Goal: Task Accomplishment & Management: Use online tool/utility

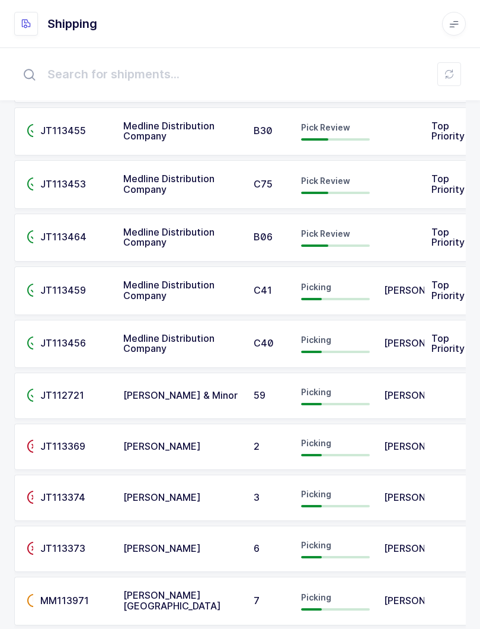
scroll to position [135, 0]
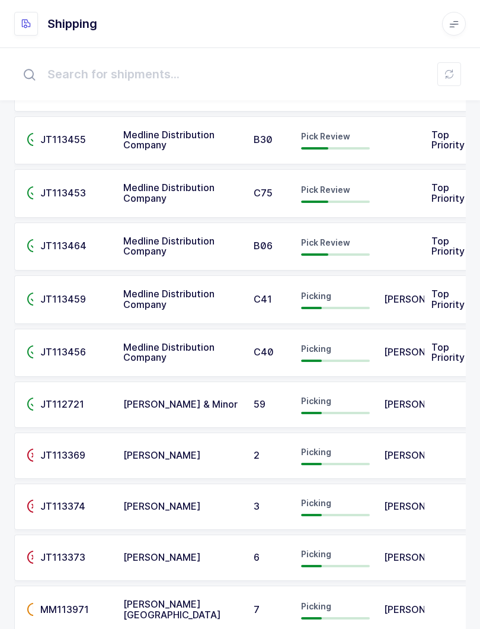
click at [455, 68] on button at bounding box center [450, 74] width 24 height 24
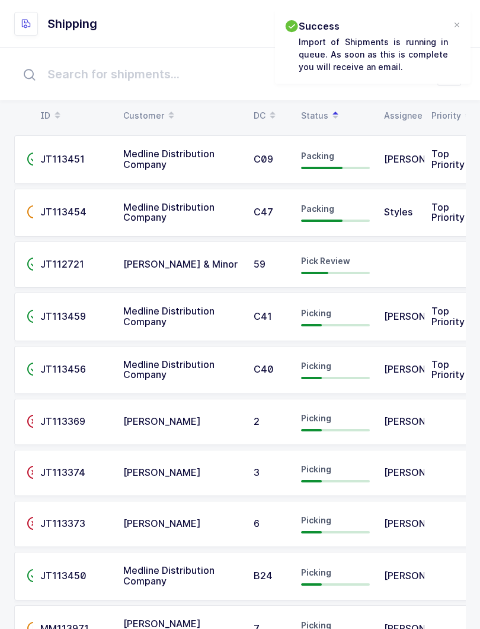
click at [461, 26] on div at bounding box center [456, 25] width 9 height 11
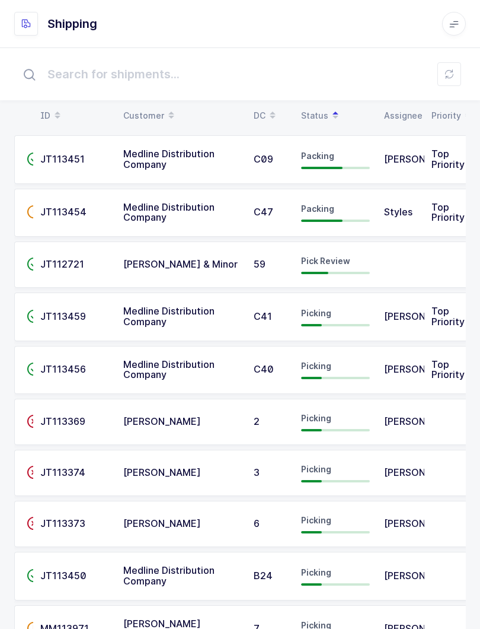
click at [444, 79] on button at bounding box center [450, 74] width 24 height 24
click at [336, 262] on span "Pick Review" at bounding box center [325, 261] width 49 height 10
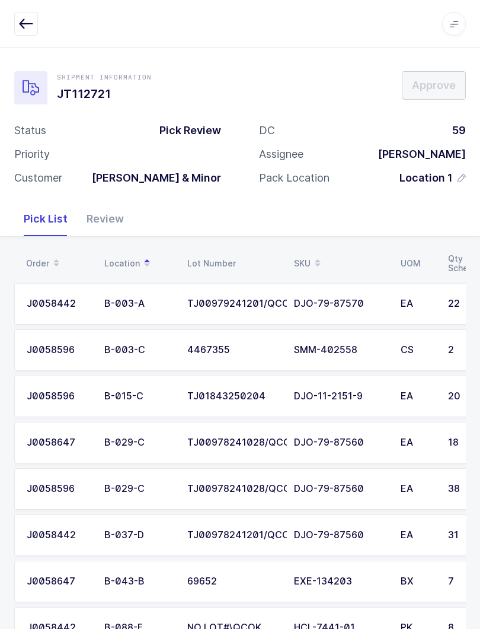
click at [95, 202] on div "Review" at bounding box center [105, 219] width 56 height 34
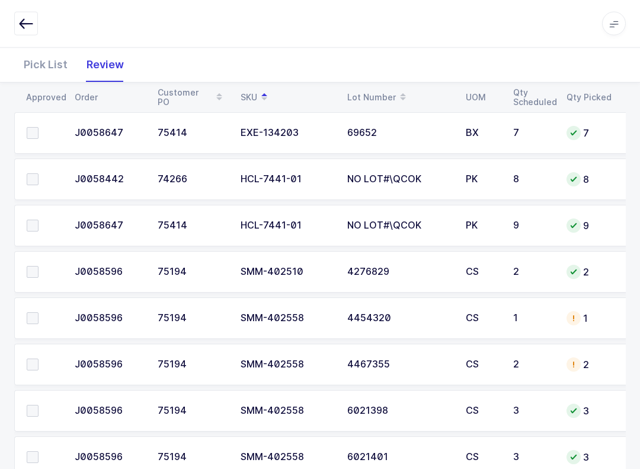
scroll to position [572, 0]
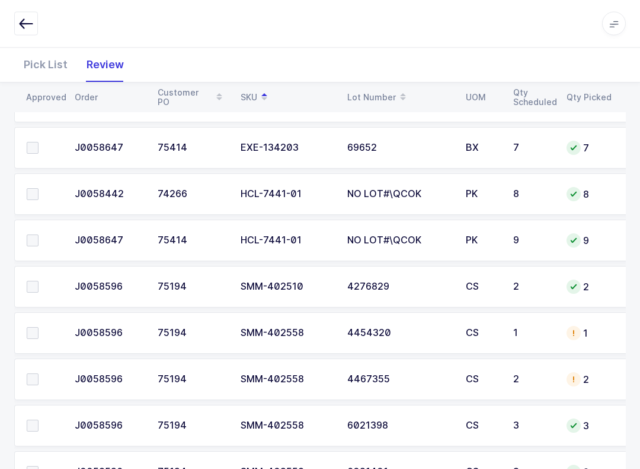
click at [37, 235] on span at bounding box center [33, 241] width 12 height 12
click at [39, 235] on input "checkbox" at bounding box center [39, 235] width 0 height 0
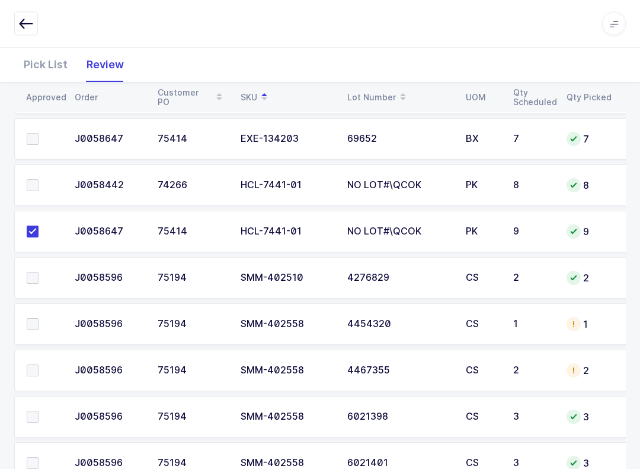
scroll to position [616, 0]
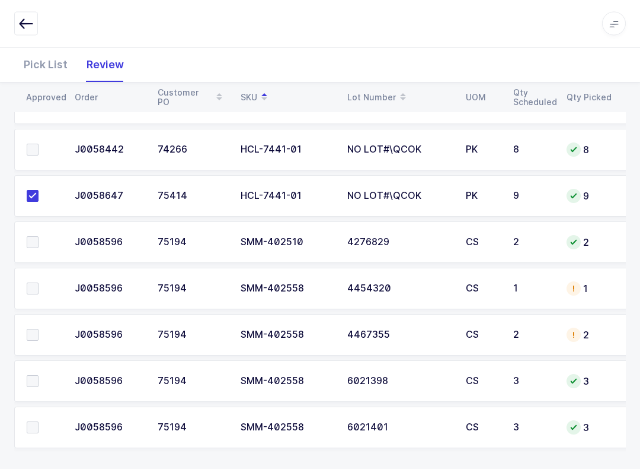
click at [34, 284] on span at bounding box center [33, 289] width 12 height 12
click at [39, 283] on input "checkbox" at bounding box center [39, 283] width 0 height 0
click at [28, 329] on span at bounding box center [33, 335] width 12 height 12
click at [39, 329] on input "checkbox" at bounding box center [39, 329] width 0 height 0
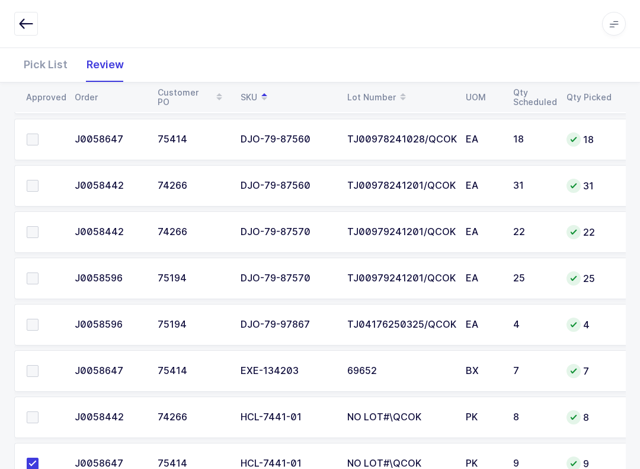
scroll to position [349, 0]
click at [37, 319] on span at bounding box center [33, 325] width 12 height 12
click at [39, 319] on input "checkbox" at bounding box center [39, 319] width 0 height 0
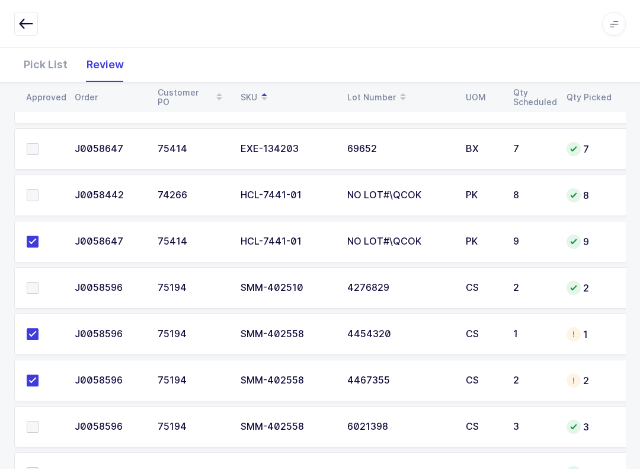
scroll to position [623, 0]
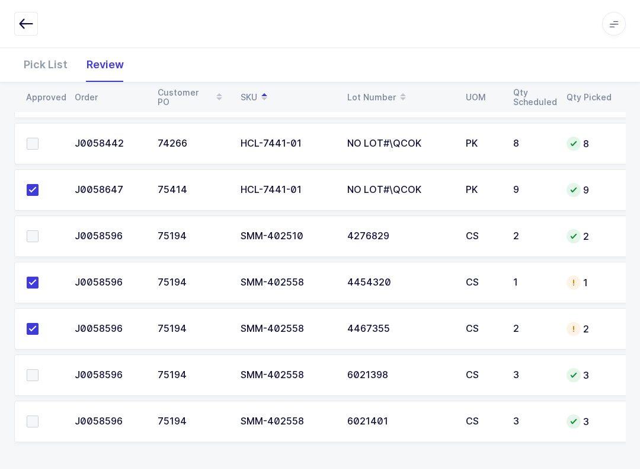
click at [29, 364] on td at bounding box center [40, 375] width 53 height 42
click at [36, 377] on span at bounding box center [33, 375] width 12 height 12
click at [39, 369] on input "checkbox" at bounding box center [39, 369] width 0 height 0
click at [43, 423] on label at bounding box center [44, 421] width 34 height 12
click at [39, 415] on input "checkbox" at bounding box center [39, 415] width 0 height 0
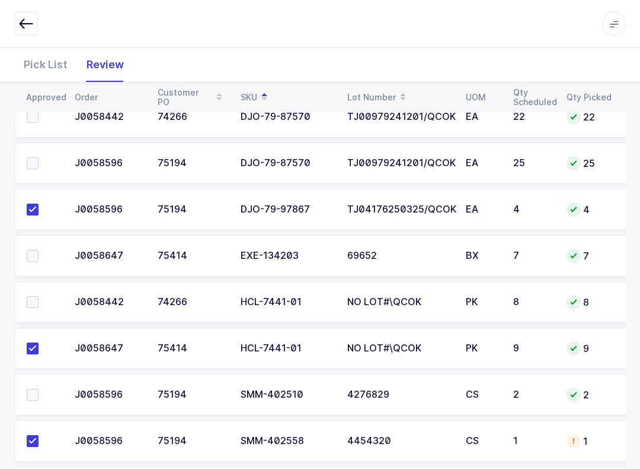
scroll to position [450, 0]
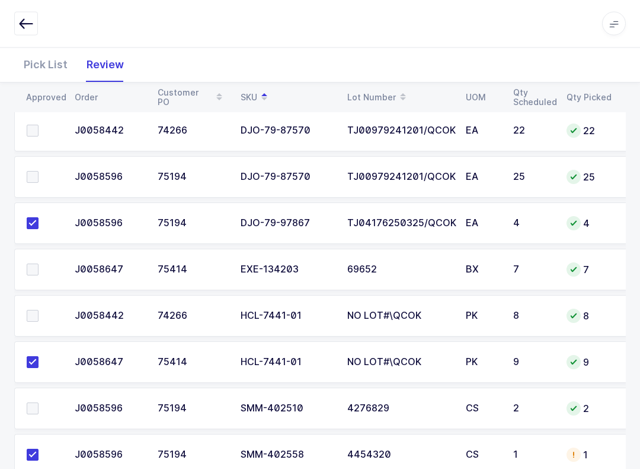
click at [30, 318] on span at bounding box center [33, 316] width 12 height 12
click at [39, 310] on input "checkbox" at bounding box center [39, 310] width 0 height 0
click at [50, 263] on label at bounding box center [44, 269] width 34 height 12
click at [39, 263] on input "checkbox" at bounding box center [39, 263] width 0 height 0
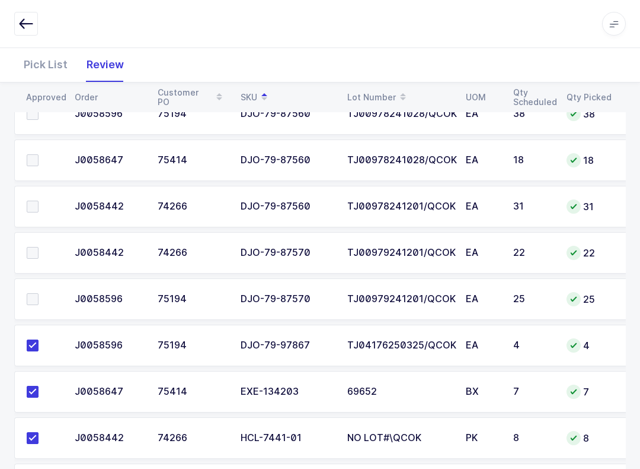
scroll to position [321, 0]
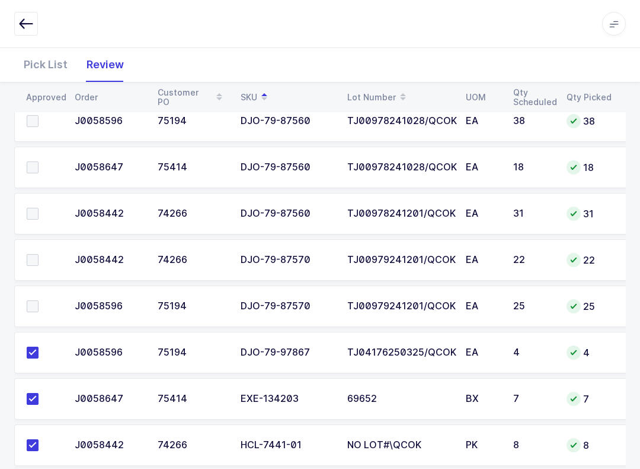
click at [32, 255] on span at bounding box center [33, 260] width 12 height 12
click at [39, 254] on input "checkbox" at bounding box center [39, 254] width 0 height 0
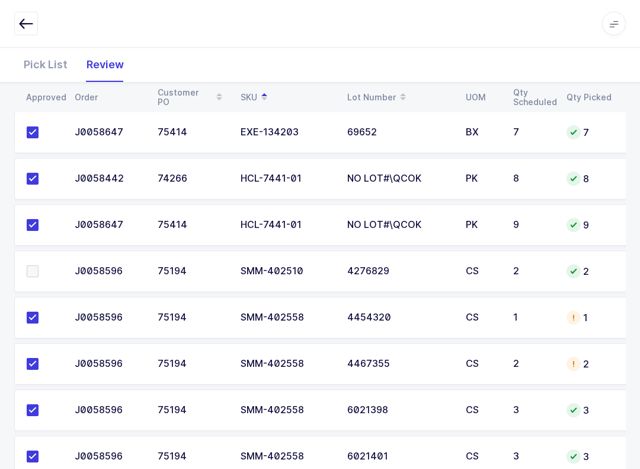
scroll to position [623, 0]
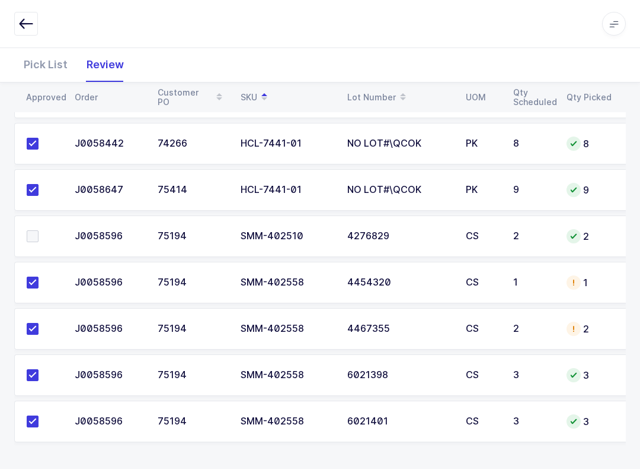
click at [34, 234] on span at bounding box center [33, 236] width 12 height 12
click at [39, 230] on input "checkbox" at bounding box center [39, 230] width 0 height 0
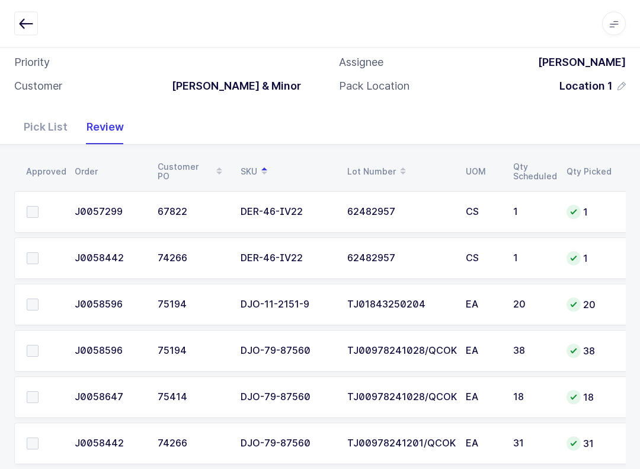
scroll to position [90, 0]
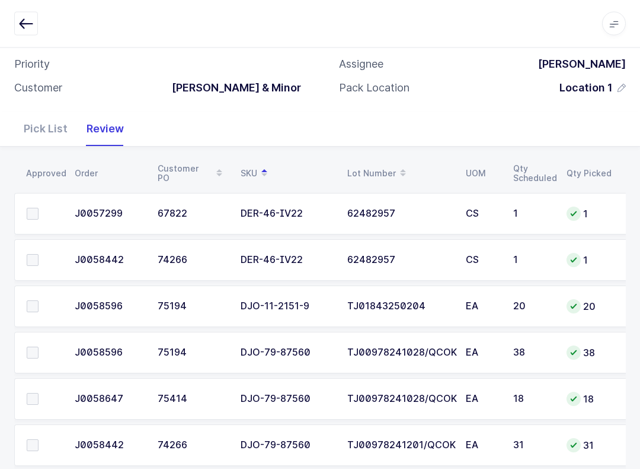
click at [30, 209] on span at bounding box center [33, 214] width 12 height 12
click at [39, 208] on input "checkbox" at bounding box center [39, 208] width 0 height 0
click at [34, 259] on span at bounding box center [33, 260] width 12 height 12
click at [39, 254] on input "checkbox" at bounding box center [39, 254] width 0 height 0
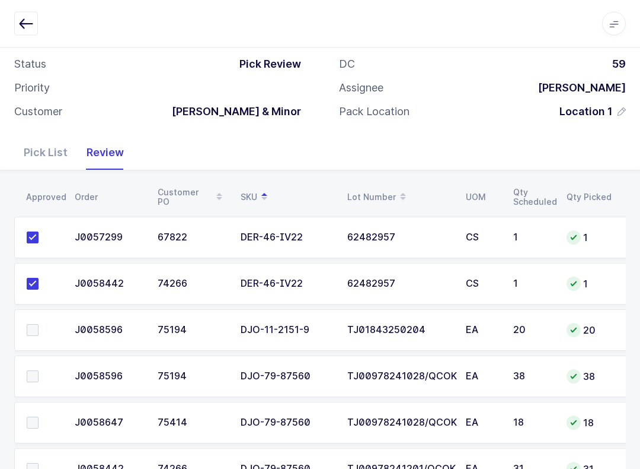
scroll to position [0, 1]
click at [21, 330] on td at bounding box center [40, 331] width 53 height 42
click at [27, 329] on span at bounding box center [32, 330] width 12 height 12
click at [38, 324] on input "checkbox" at bounding box center [38, 324] width 0 height 0
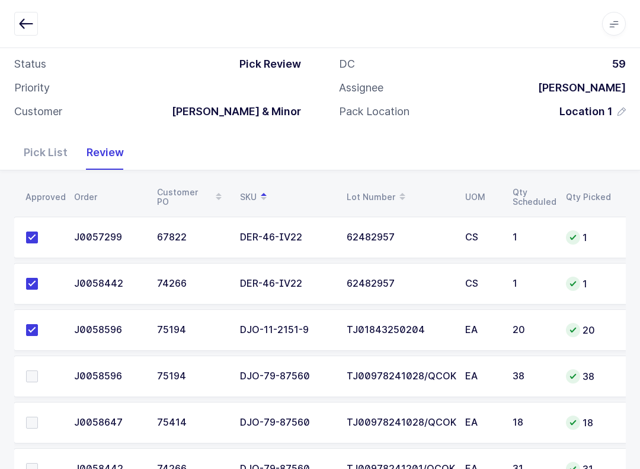
click at [34, 327] on span at bounding box center [32, 330] width 12 height 12
click at [38, 324] on input "checkbox" at bounding box center [38, 324] width 0 height 0
click at [31, 326] on span at bounding box center [32, 330] width 12 height 12
click at [38, 324] on input "checkbox" at bounding box center [38, 324] width 0 height 0
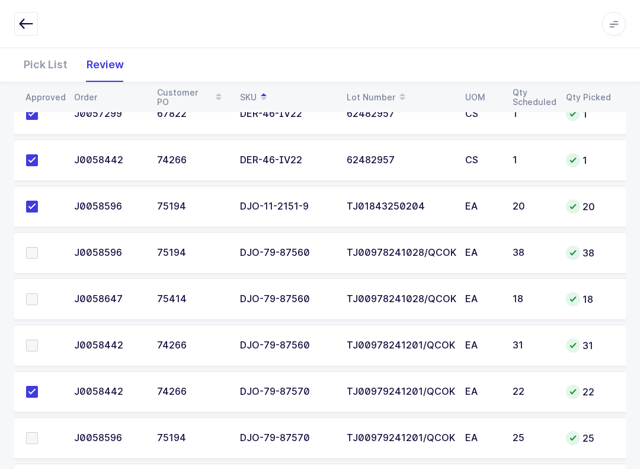
scroll to position [178, 0]
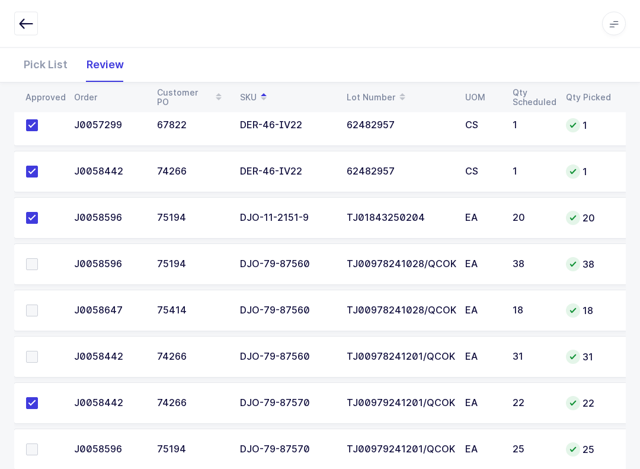
click at [31, 359] on span at bounding box center [32, 357] width 12 height 12
click at [38, 351] on input "checkbox" at bounding box center [38, 351] width 0 height 0
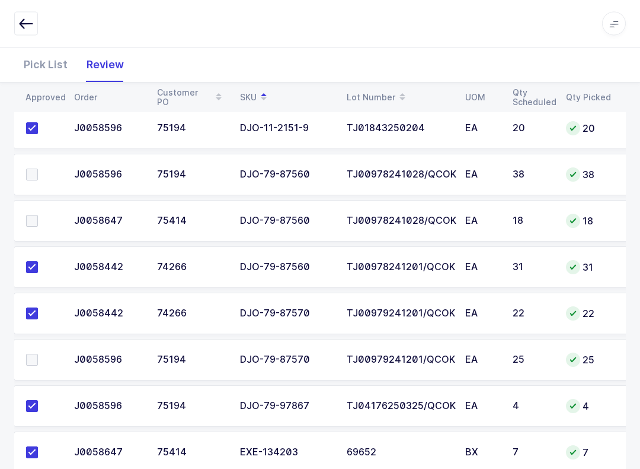
scroll to position [254, 0]
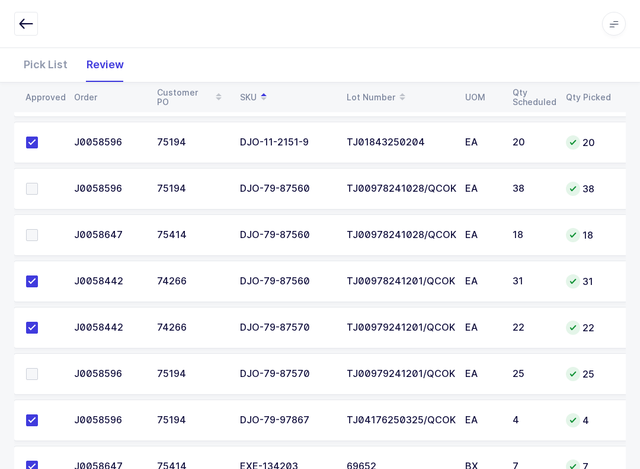
click at [320, 197] on td "DJO-79-87560" at bounding box center [286, 189] width 107 height 42
click at [48, 71] on div "Pick List" at bounding box center [45, 64] width 63 height 34
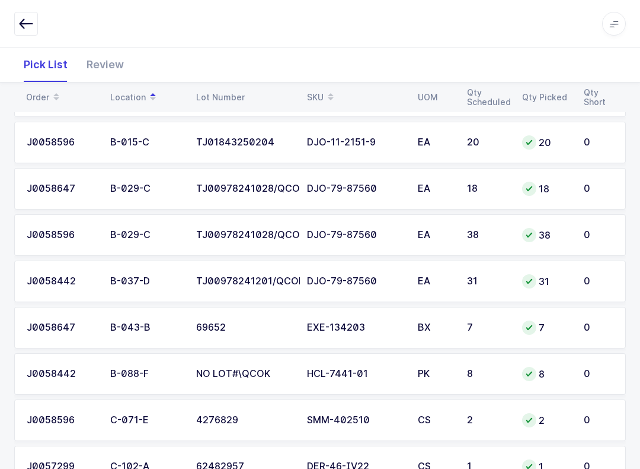
click at [319, 94] on div "SKU" at bounding box center [355, 97] width 97 height 20
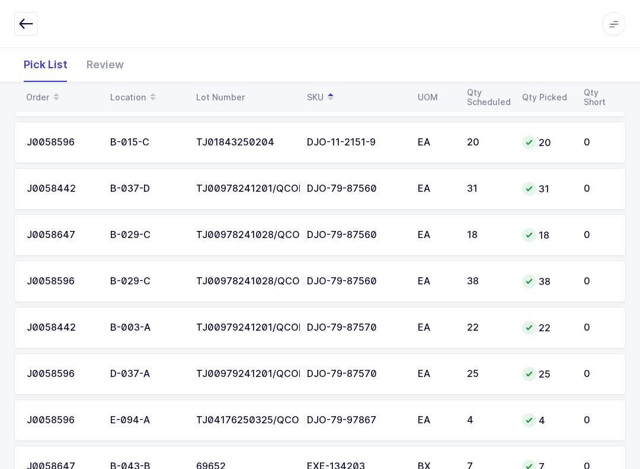
click at [393, 192] on td "DJO-79-87560" at bounding box center [355, 189] width 111 height 42
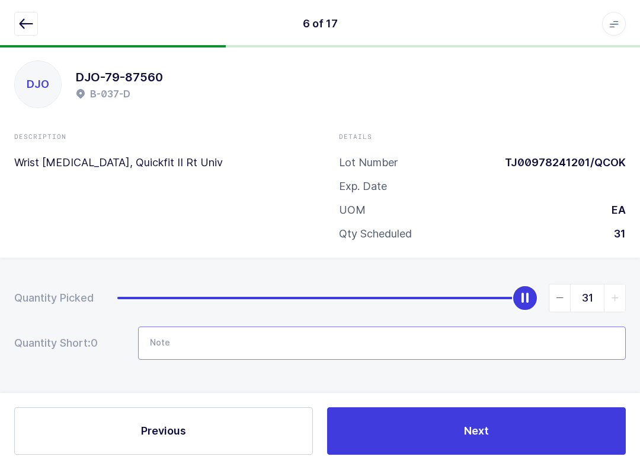
click at [208, 337] on input "Note" at bounding box center [382, 342] width 488 height 33
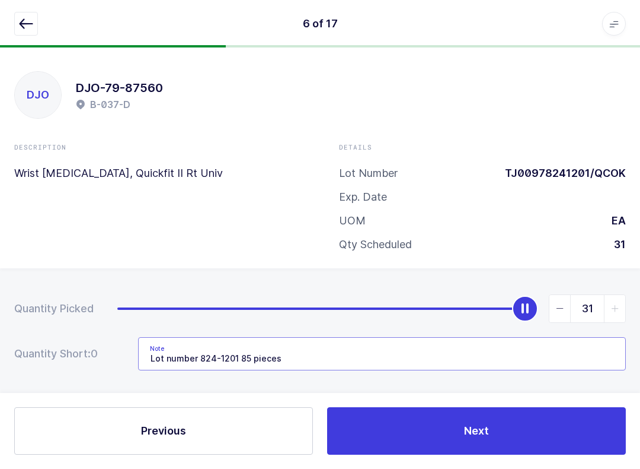
type input "Lot number 824-1201 85 pieces"
click at [26, 23] on icon "button" at bounding box center [26, 24] width 14 height 14
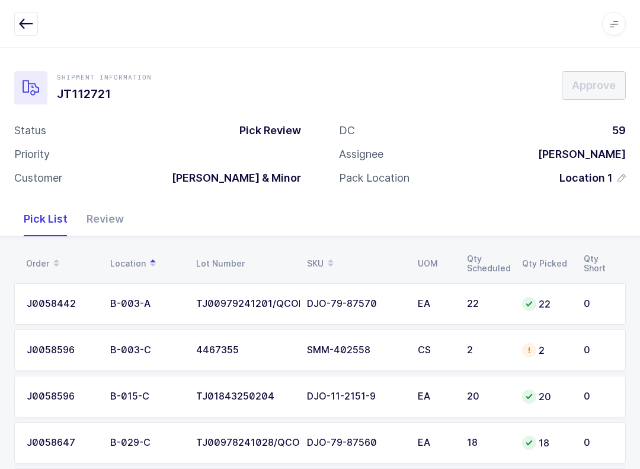
click at [480, 385] on td "0" at bounding box center [601, 396] width 49 height 42
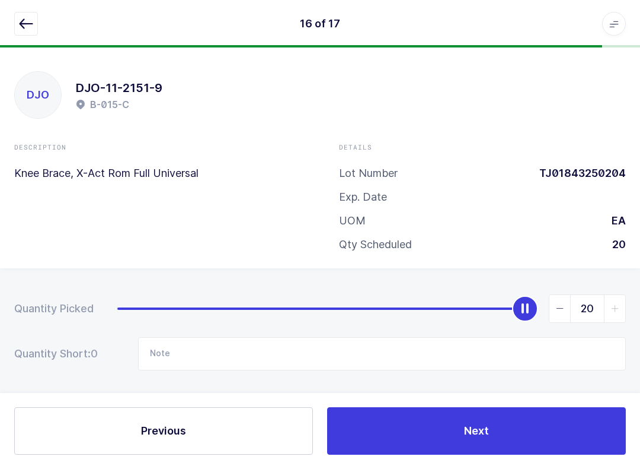
click at [21, 17] on icon "button" at bounding box center [26, 24] width 14 height 14
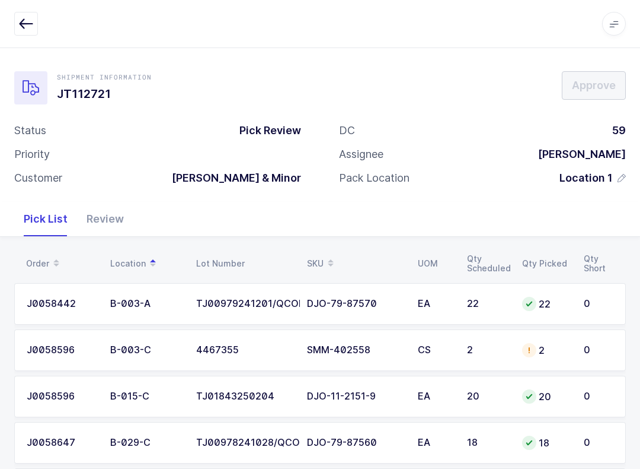
click at [324, 253] on span at bounding box center [331, 263] width 14 height 20
click at [105, 213] on div "Review" at bounding box center [105, 219] width 56 height 34
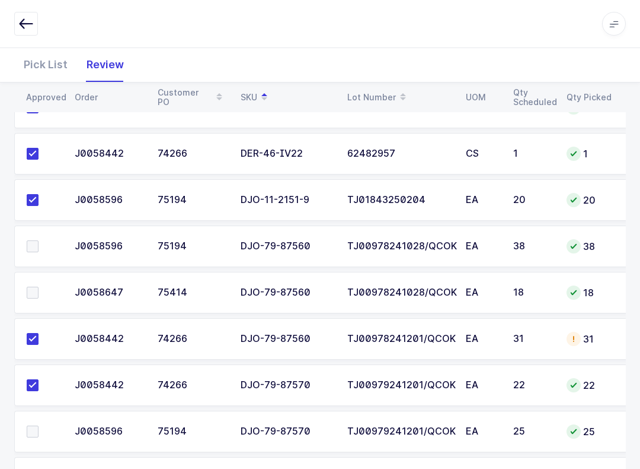
scroll to position [262, 0]
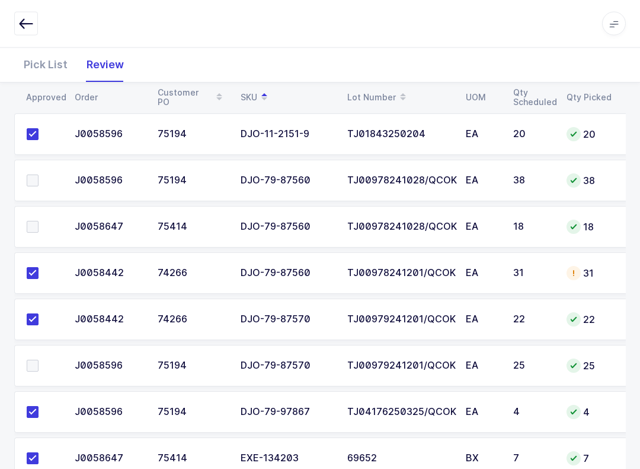
click at [42, 228] on label at bounding box center [44, 227] width 34 height 12
click at [39, 221] on input "checkbox" at bounding box center [39, 221] width 0 height 0
click at [49, 56] on div "Pick List" at bounding box center [45, 64] width 63 height 34
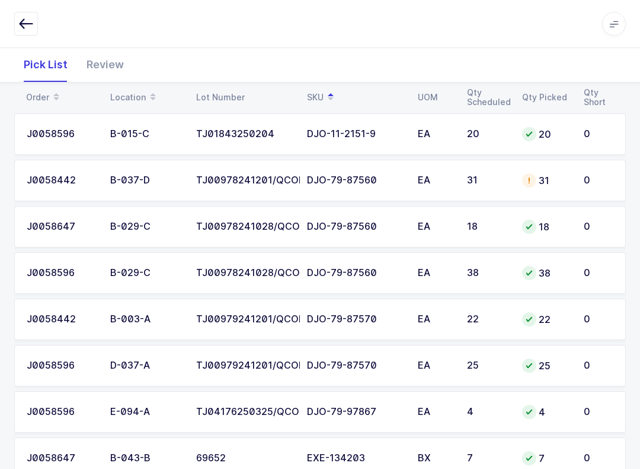
click at [465, 196] on td "31" at bounding box center [487, 181] width 55 height 42
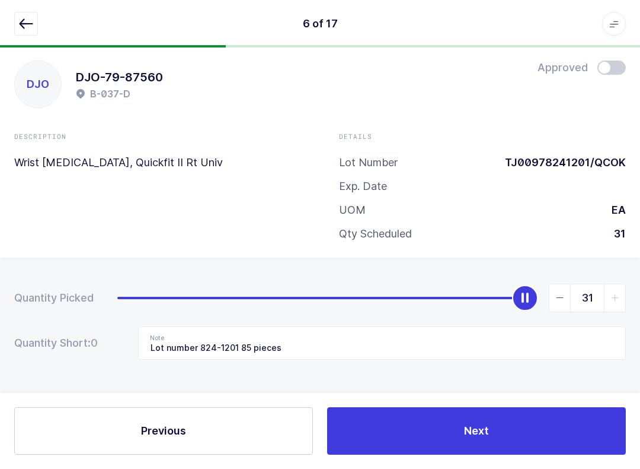
scroll to position [12, 0]
click at [21, 15] on button "button" at bounding box center [26, 24] width 24 height 24
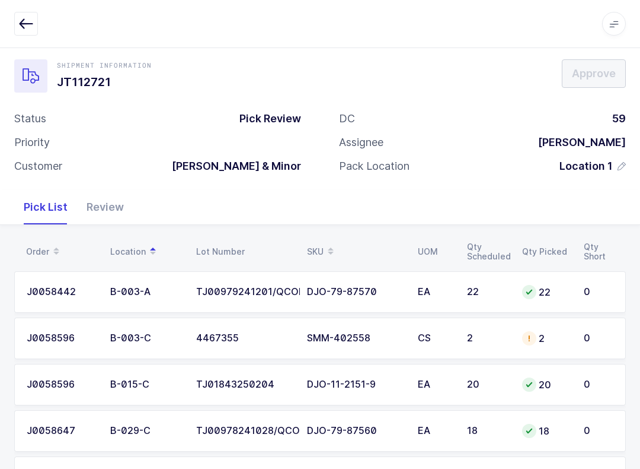
click at [336, 237] on table "Order Location Lot Number SKU UOM Qty Scheduled Qty Picked Qty Short" at bounding box center [320, 252] width 612 height 30
click at [324, 247] on span at bounding box center [331, 251] width 14 height 20
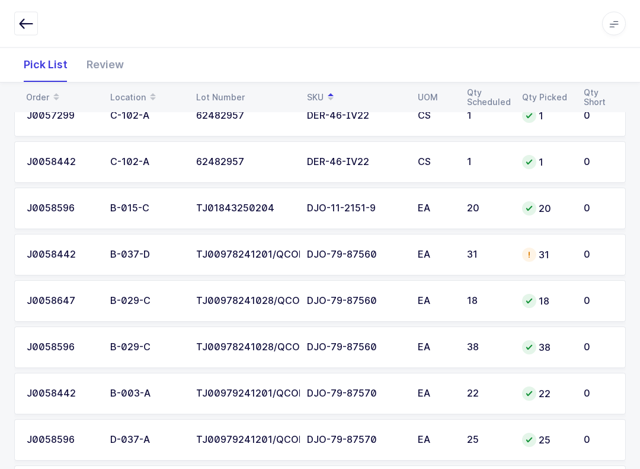
scroll to position [198, 0]
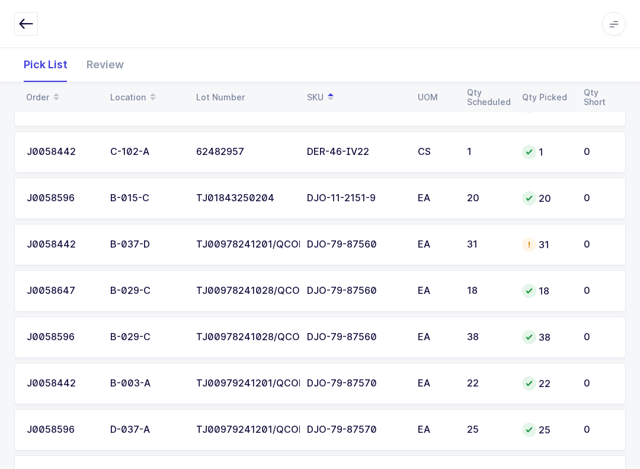
click at [480, 247] on icon at bounding box center [529, 244] width 9 height 9
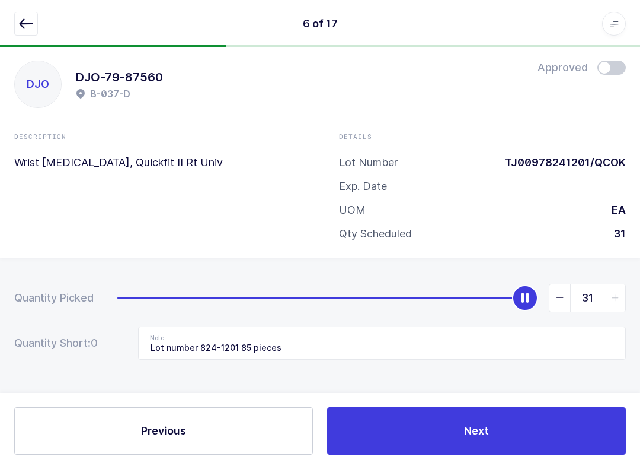
scroll to position [12, 0]
click at [480, 301] on span "slider between 0 and 31" at bounding box center [560, 297] width 21 height 27
click at [480, 286] on span "slider between 0 and 31" at bounding box center [560, 297] width 21 height 27
click at [480, 295] on span "slider between 0 and 31" at bounding box center [614, 297] width 21 height 27
click at [480, 288] on span "slider between 0 and 31" at bounding box center [614, 297] width 21 height 27
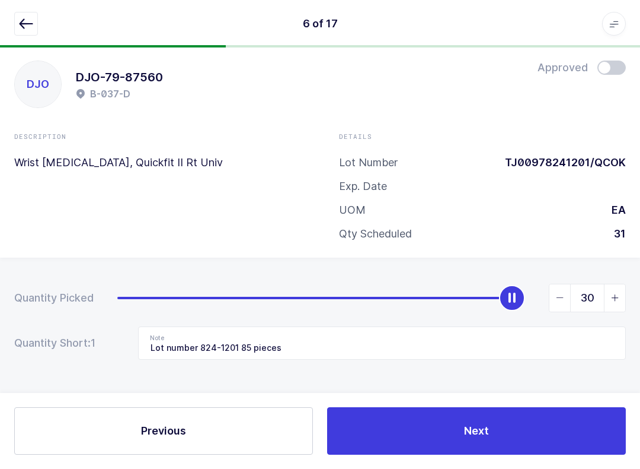
type input "31"
click at [480, 422] on button "Next" at bounding box center [476, 430] width 299 height 47
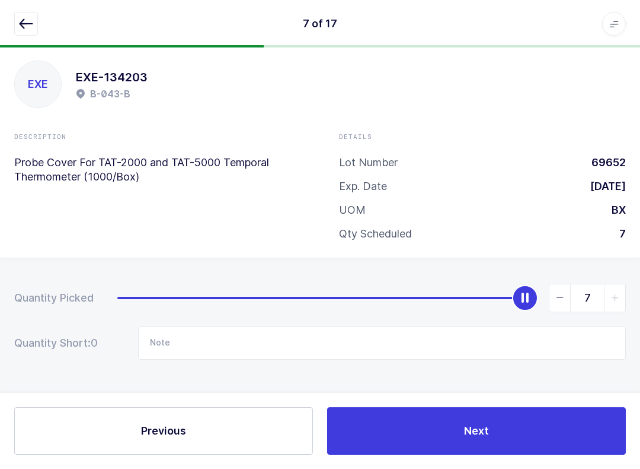
click at [28, 7] on div "7 of 17 Apps Core [GEOGRAPHIC_DATA] Admin Mission Control Purchasing [PERSON_NA…" at bounding box center [320, 23] width 640 height 47
click at [27, 23] on icon "button" at bounding box center [26, 24] width 14 height 14
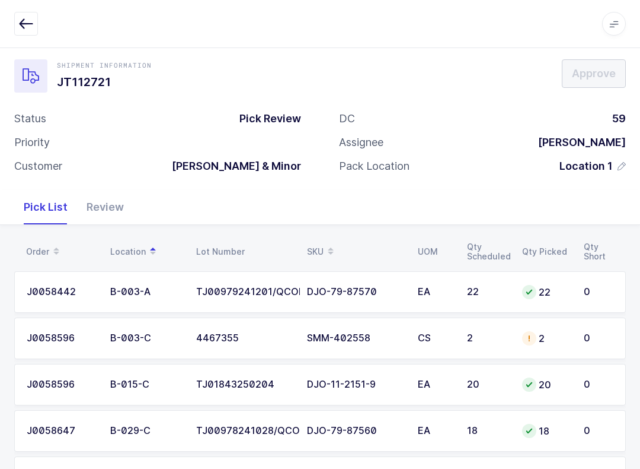
click at [327, 241] on span at bounding box center [331, 251] width 14 height 20
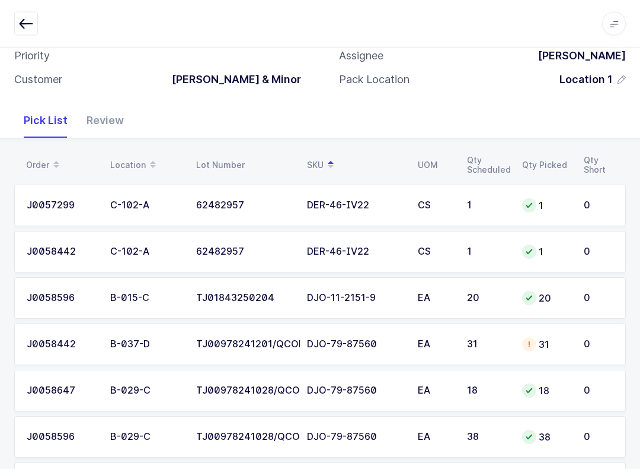
scroll to position [145, 0]
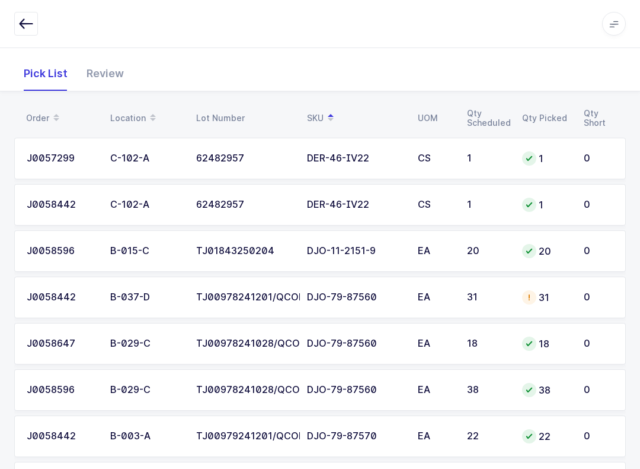
click at [480, 353] on td "18" at bounding box center [546, 344] width 62 height 42
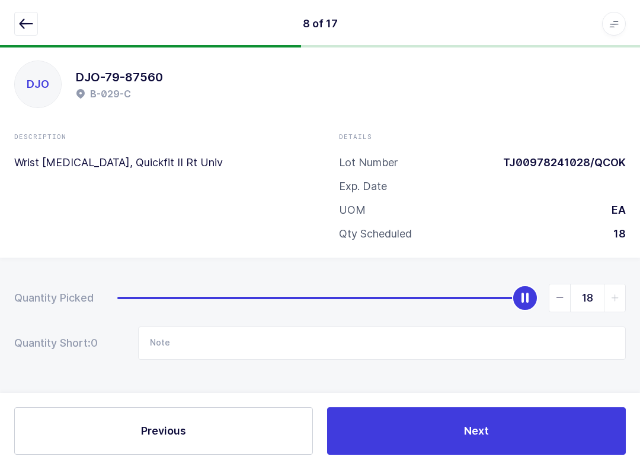
scroll to position [12, 0]
click at [480, 294] on icon "slider between 0 and 18" at bounding box center [560, 298] width 8 height 8
click at [480, 297] on icon "slider between 0 and 18" at bounding box center [560, 298] width 8 height 8
type input "16"
click at [29, 12] on button "button" at bounding box center [26, 24] width 24 height 24
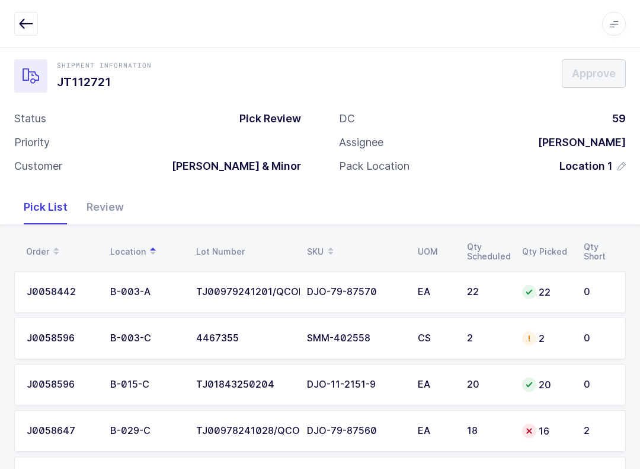
click at [311, 237] on table "Order Location Lot Number SKU UOM Qty Scheduled Qty Picked Qty Short" at bounding box center [320, 252] width 612 height 30
click at [324, 244] on span at bounding box center [331, 251] width 14 height 20
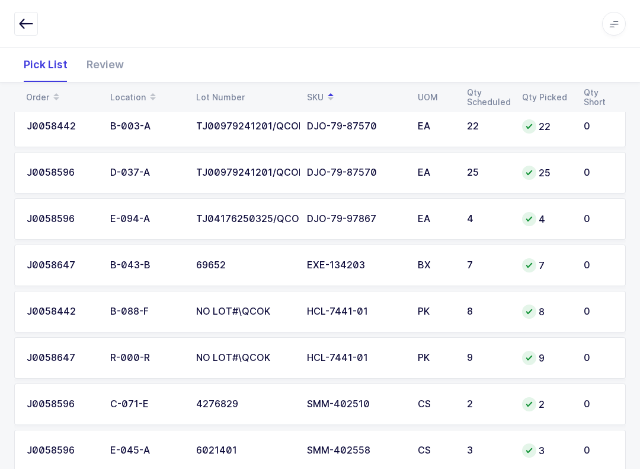
scroll to position [623, 0]
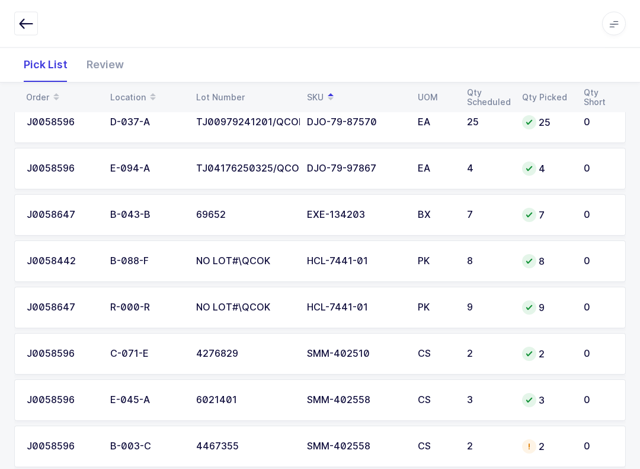
click at [103, 63] on div "Review" at bounding box center [105, 64] width 56 height 34
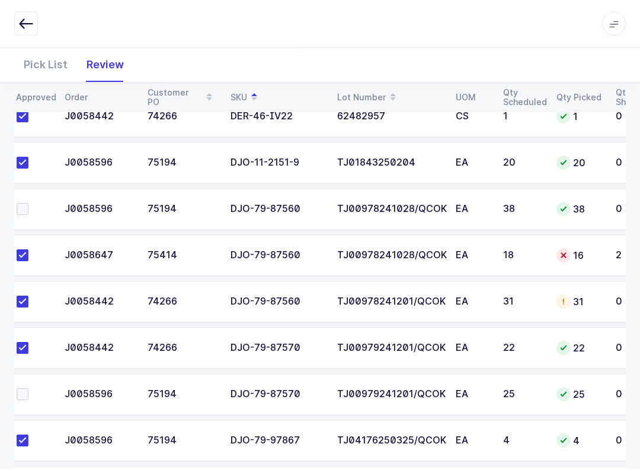
scroll to position [238, 0]
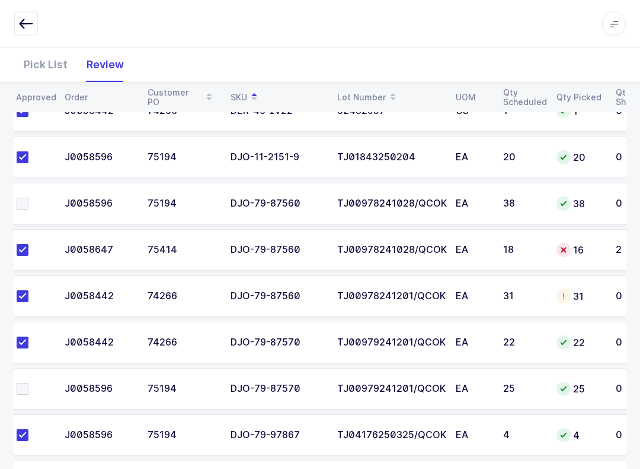
click at [37, 61] on div "Pick List" at bounding box center [45, 64] width 63 height 34
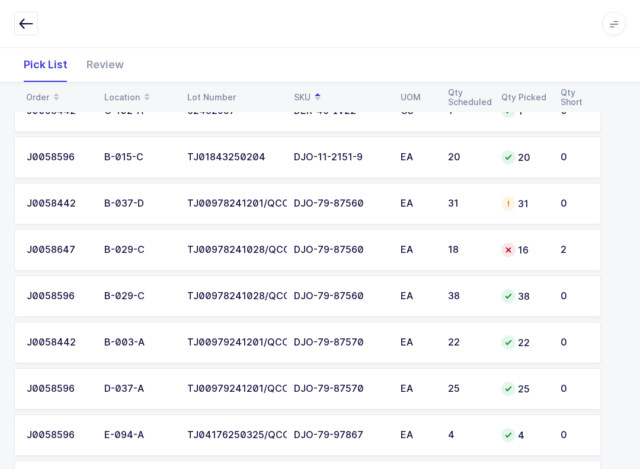
scroll to position [239, 0]
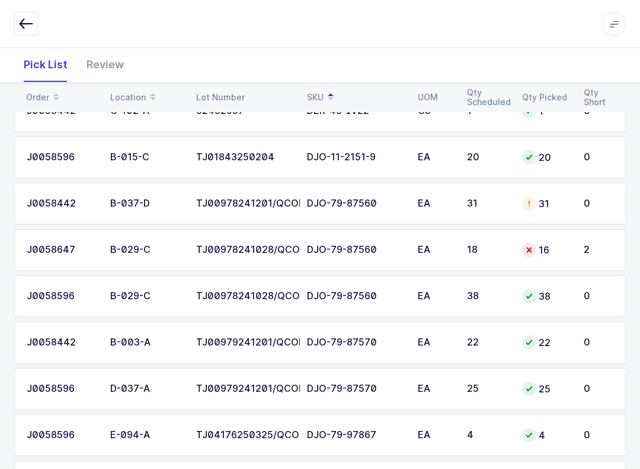
click at [390, 393] on td "DJO-79-87570" at bounding box center [355, 389] width 111 height 42
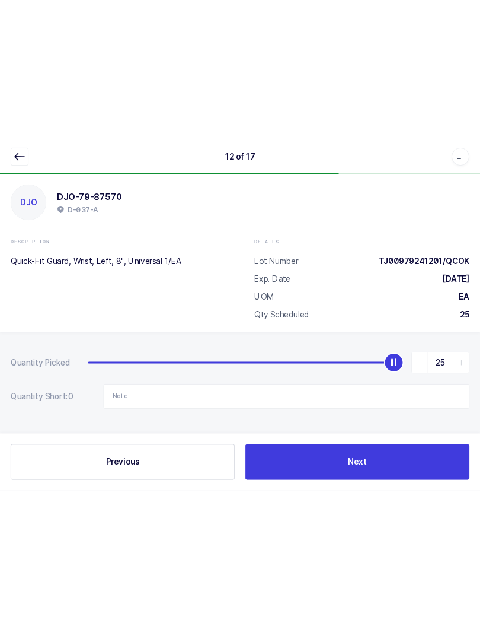
scroll to position [0, 0]
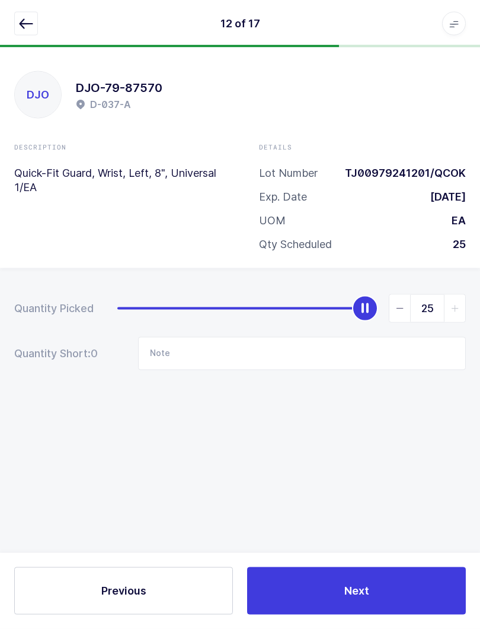
click at [453, 576] on button "Next" at bounding box center [356, 590] width 219 height 47
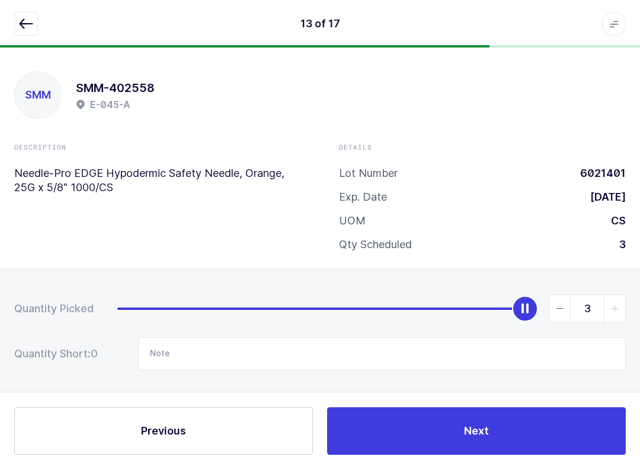
click at [34, 19] on button "button" at bounding box center [26, 24] width 24 height 24
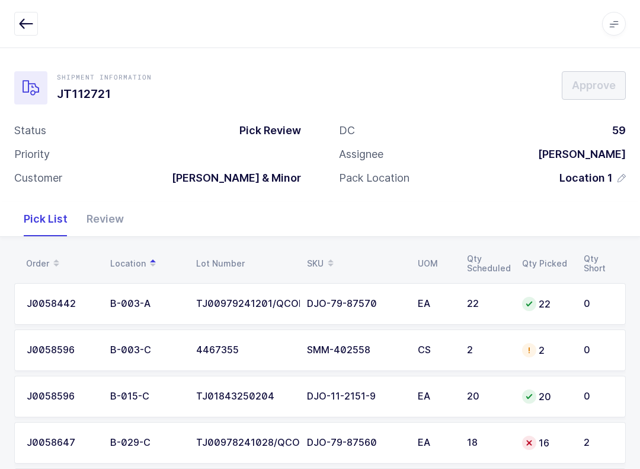
click at [115, 214] on div "Review" at bounding box center [105, 219] width 56 height 34
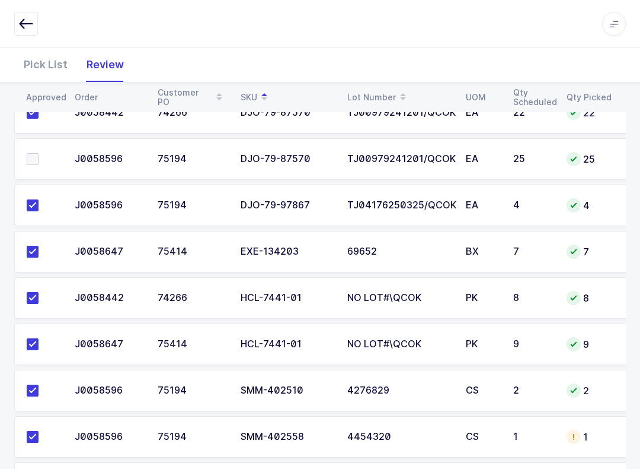
scroll to position [416, 0]
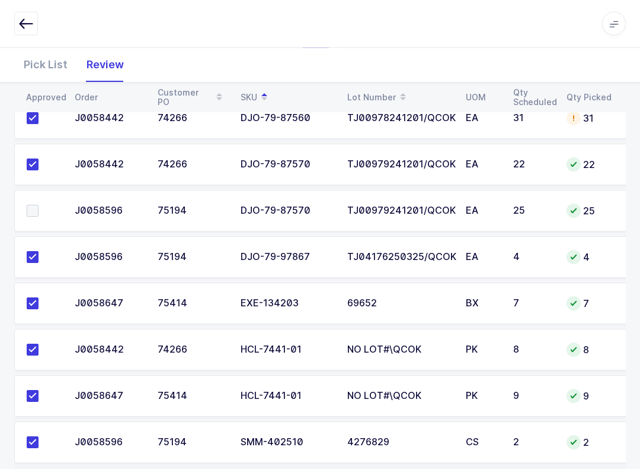
click at [27, 208] on span at bounding box center [33, 211] width 12 height 12
click at [39, 205] on input "checkbox" at bounding box center [39, 205] width 0 height 0
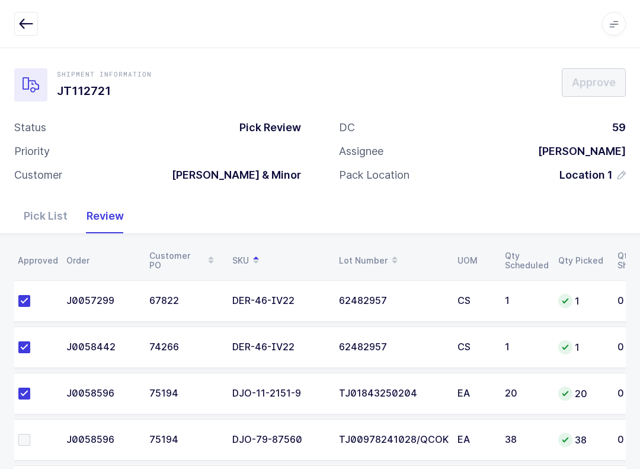
scroll to position [0, 0]
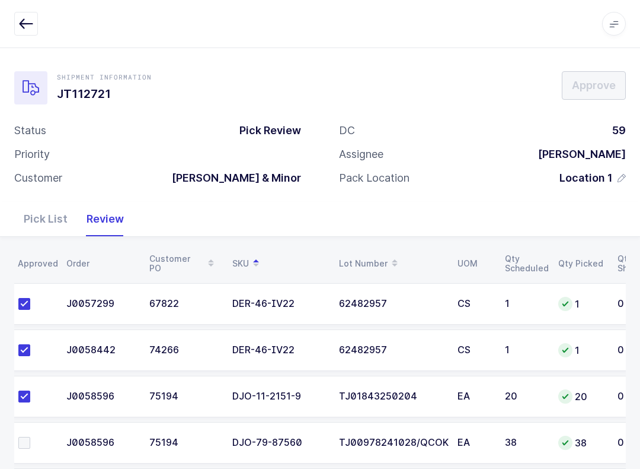
click at [397, 399] on div "TJ01843250204" at bounding box center [391, 396] width 104 height 11
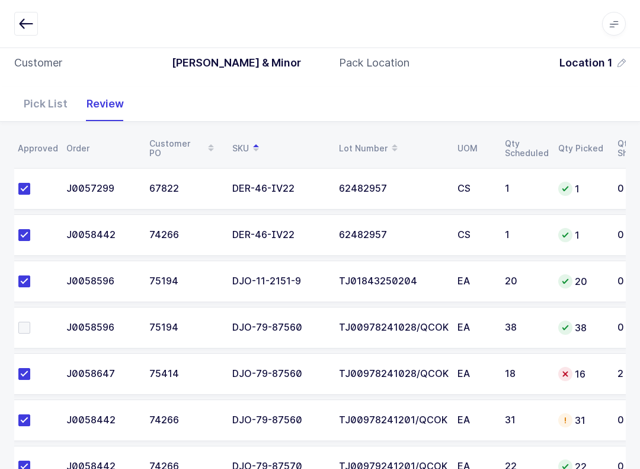
scroll to position [167, 0]
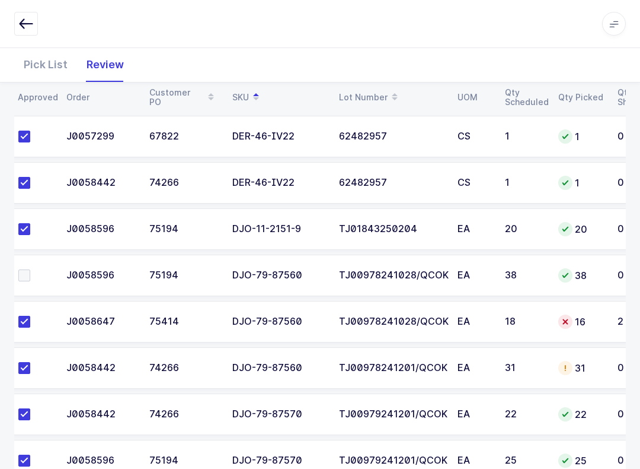
click at [23, 31] on button "button" at bounding box center [26, 24] width 24 height 24
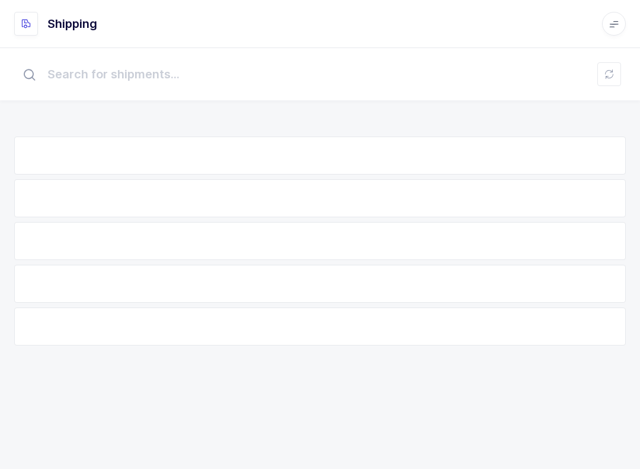
scroll to position [12, 0]
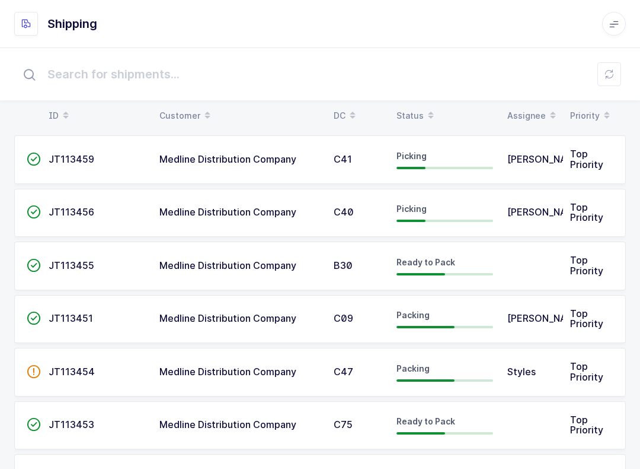
click at [480, 78] on icon at bounding box center [609, 73] width 9 height 9
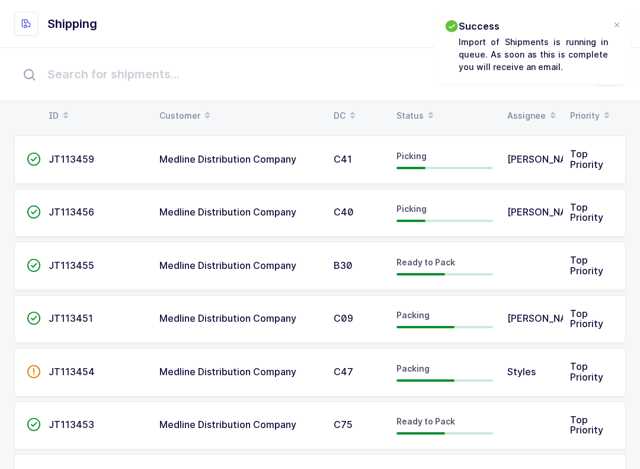
click at [415, 112] on div "Status" at bounding box center [445, 116] width 97 height 20
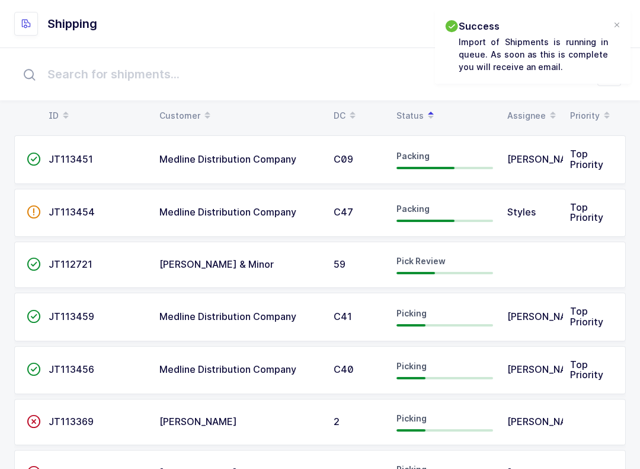
click at [342, 268] on span "59" at bounding box center [340, 264] width 12 height 12
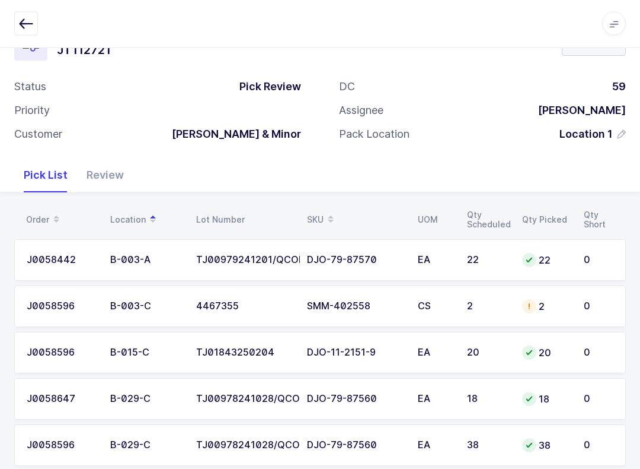
scroll to position [140, 0]
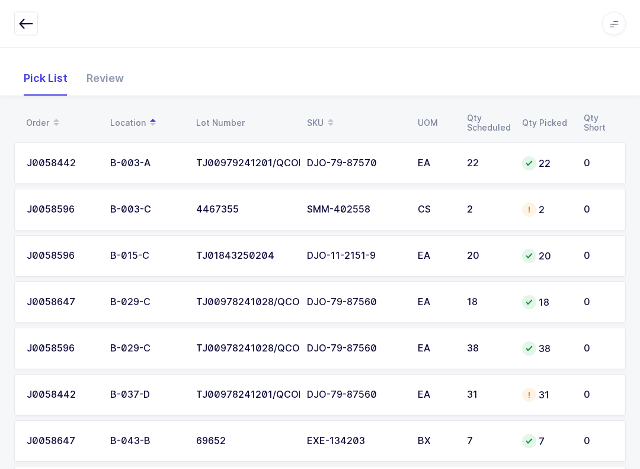
click at [318, 117] on div "SKU" at bounding box center [355, 123] width 97 height 20
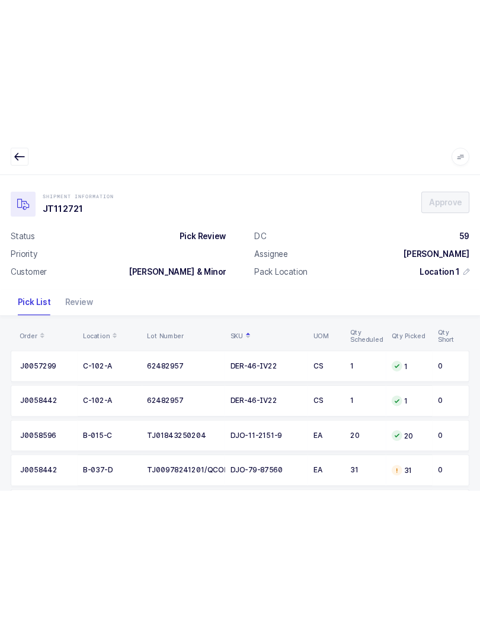
scroll to position [0, 0]
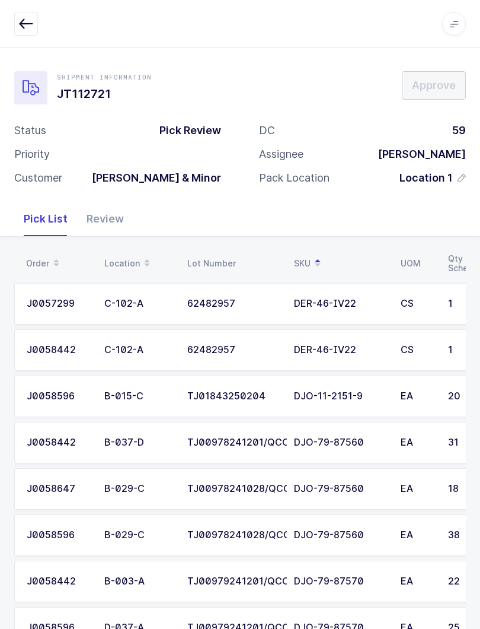
click at [109, 218] on div "Review" at bounding box center [105, 219] width 56 height 34
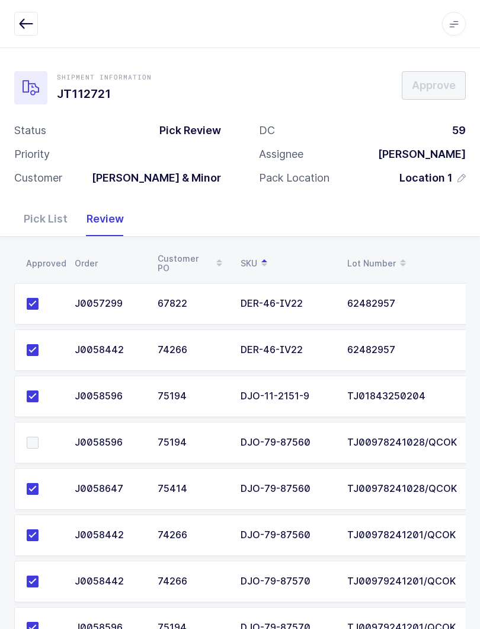
click at [26, 13] on button "button" at bounding box center [26, 24] width 24 height 24
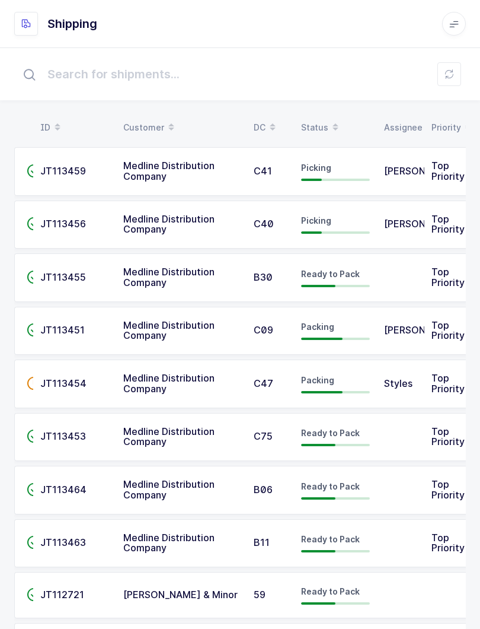
click at [321, 125] on div "Status" at bounding box center [335, 127] width 69 height 20
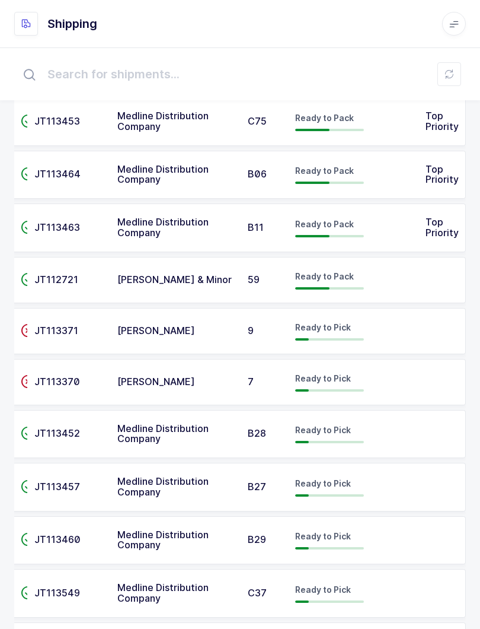
scroll to position [0, 6]
click at [455, 73] on button at bounding box center [450, 74] width 24 height 24
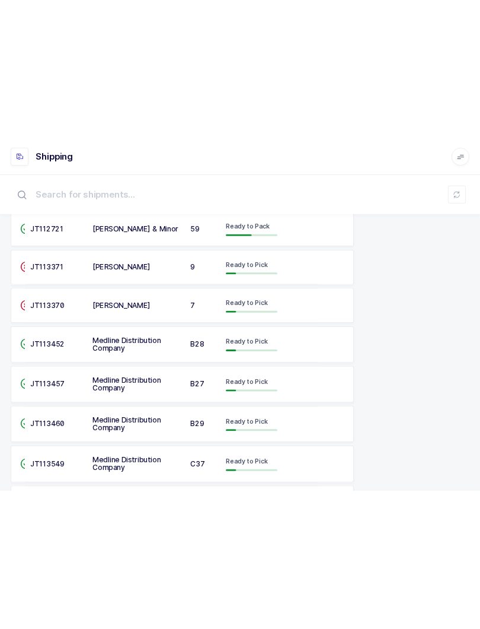
scroll to position [886, 0]
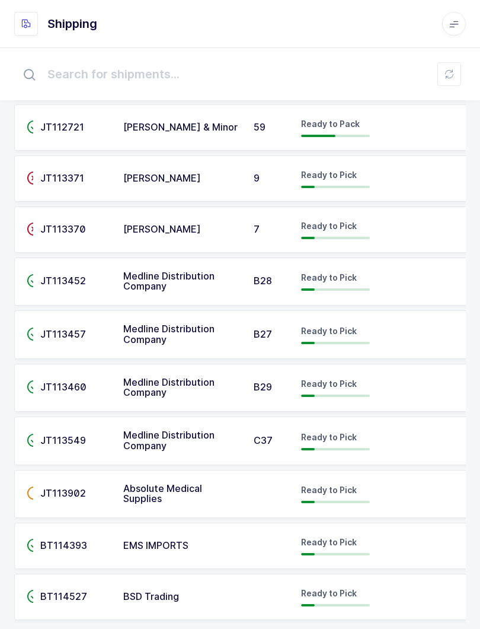
click at [448, 75] on icon at bounding box center [449, 73] width 9 height 9
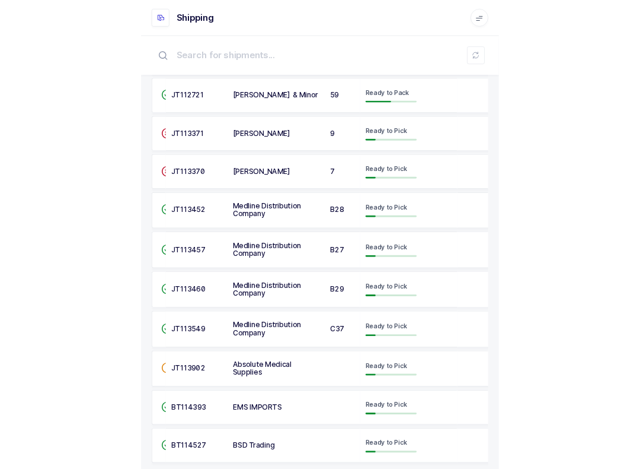
scroll to position [12, 0]
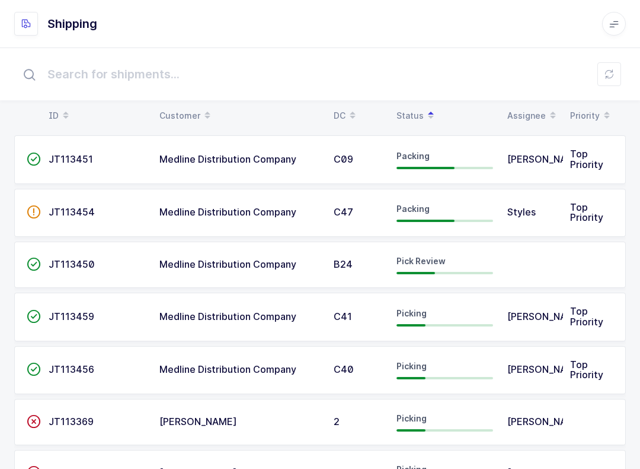
click at [410, 262] on span "Pick Review" at bounding box center [421, 261] width 49 height 10
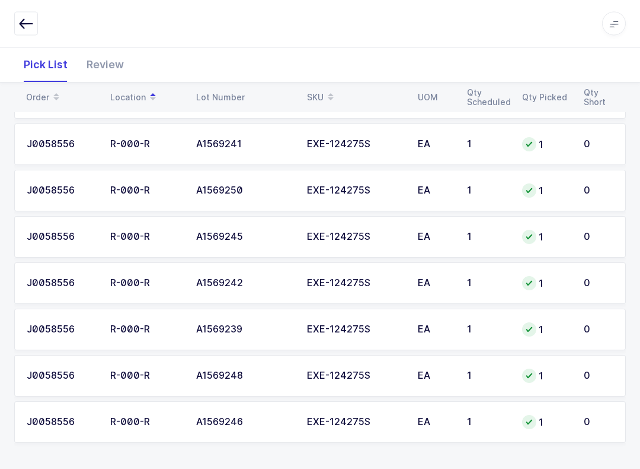
scroll to position [484, 0]
click at [104, 69] on div "Review" at bounding box center [105, 64] width 56 height 34
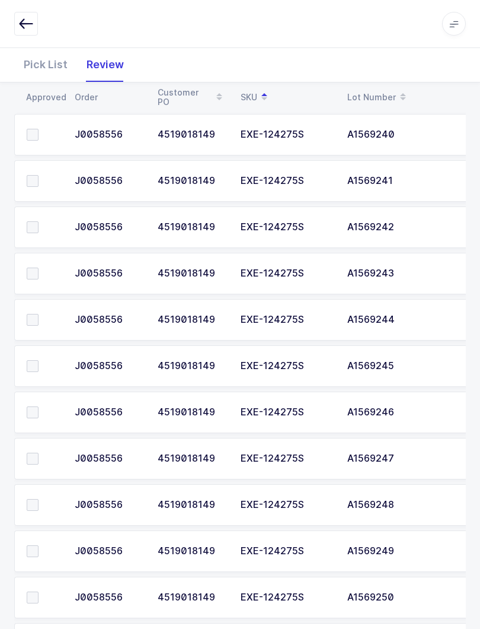
scroll to position [225, 0]
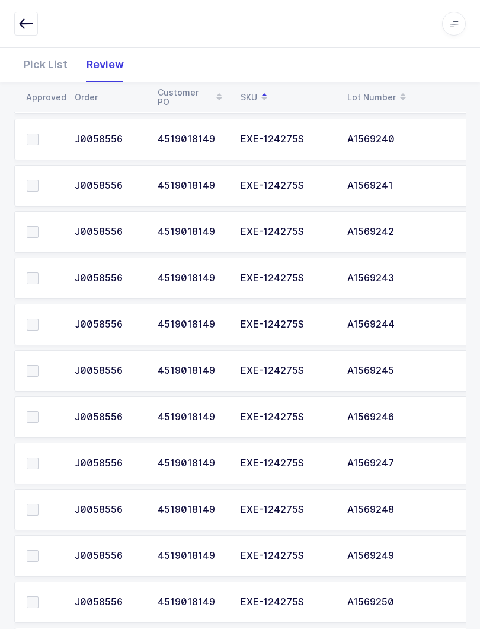
click at [38, 596] on span at bounding box center [33, 602] width 12 height 12
click at [39, 596] on input "checkbox" at bounding box center [39, 596] width 0 height 0
click at [39, 553] on label at bounding box center [44, 556] width 34 height 12
click at [39, 550] on input "checkbox" at bounding box center [39, 550] width 0 height 0
click at [43, 503] on label at bounding box center [44, 509] width 34 height 12
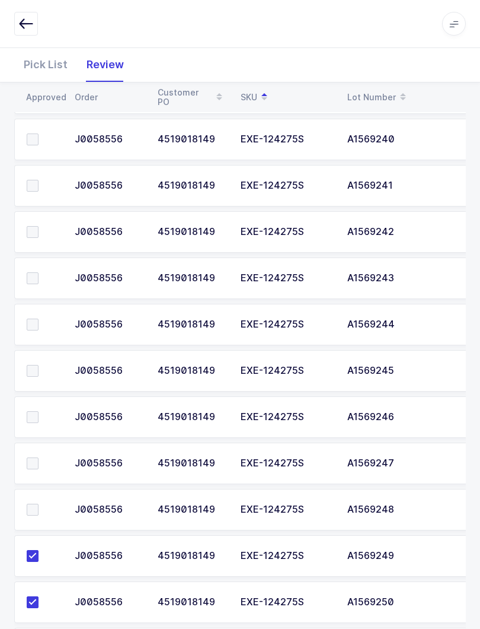
click at [39, 503] on input "checkbox" at bounding box center [39, 503] width 0 height 0
click at [43, 458] on label at bounding box center [44, 463] width 34 height 12
click at [39, 457] on input "checkbox" at bounding box center [39, 457] width 0 height 0
click at [37, 411] on span at bounding box center [33, 417] width 12 height 12
click at [39, 411] on input "checkbox" at bounding box center [39, 411] width 0 height 0
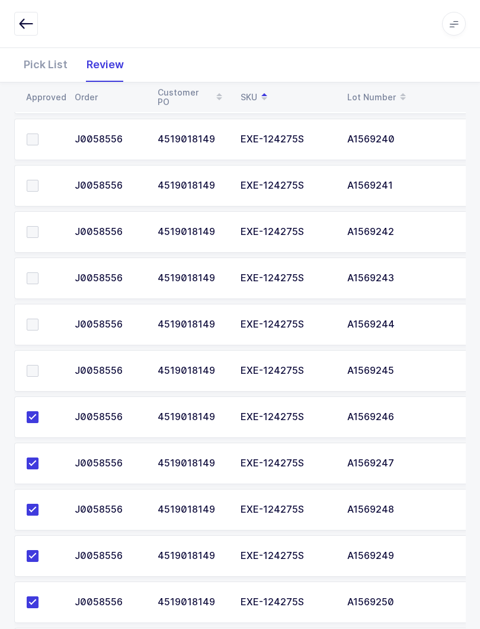
click at [42, 318] on label at bounding box center [44, 324] width 34 height 12
click at [39, 318] on input "checkbox" at bounding box center [39, 318] width 0 height 0
click at [41, 273] on label at bounding box center [44, 278] width 34 height 12
click at [39, 272] on input "checkbox" at bounding box center [39, 272] width 0 height 0
click at [37, 230] on span at bounding box center [33, 232] width 12 height 12
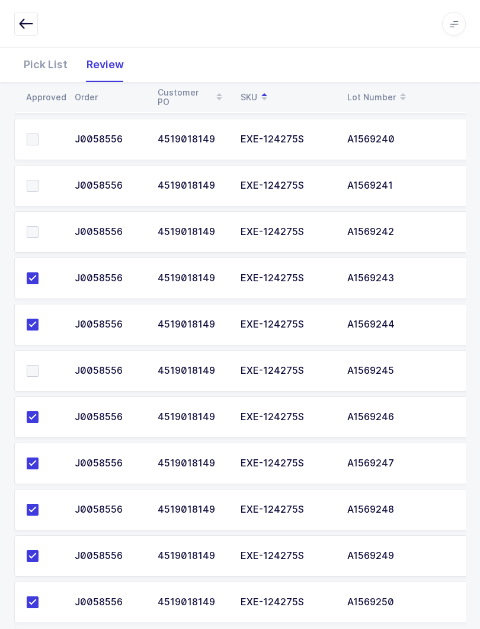
click at [39, 226] on input "checkbox" at bounding box center [39, 226] width 0 height 0
click at [42, 139] on label at bounding box center [44, 139] width 34 height 12
click at [39, 133] on input "checkbox" at bounding box center [39, 133] width 0 height 0
click at [33, 350] on td at bounding box center [40, 371] width 53 height 42
click at [40, 365] on label at bounding box center [44, 371] width 34 height 12
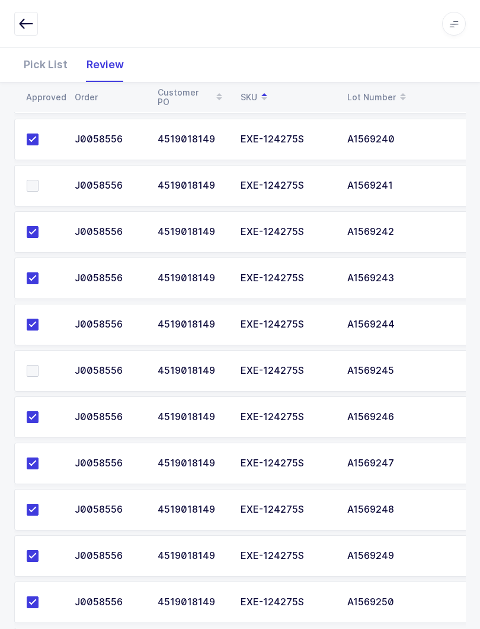
click at [39, 365] on input "checkbox" at bounding box center [39, 365] width 0 height 0
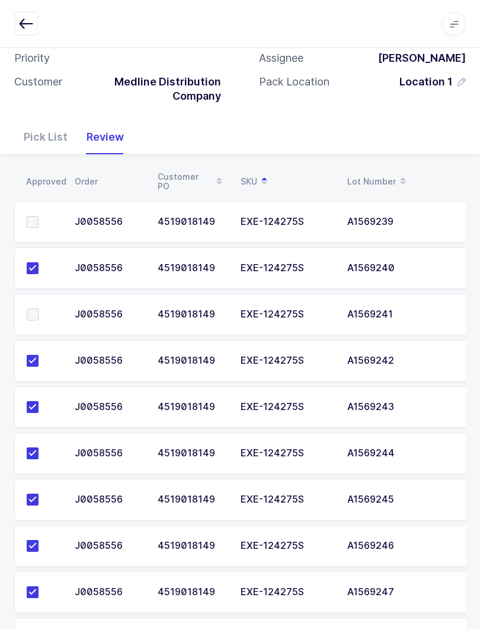
scroll to position [95, 0]
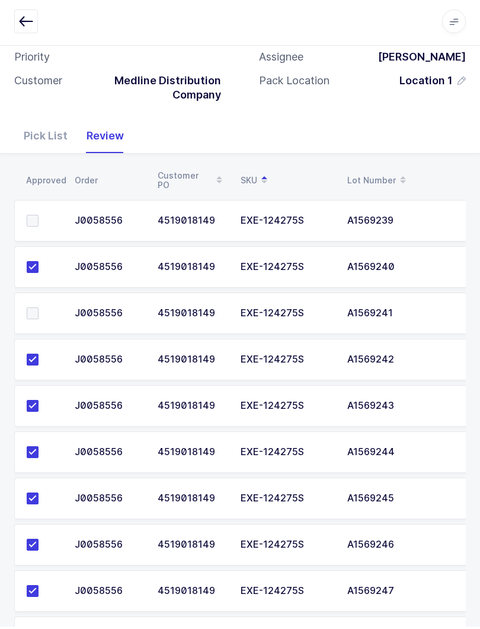
click at [42, 310] on label at bounding box center [44, 316] width 34 height 12
click at [39, 310] on input "checkbox" at bounding box center [39, 310] width 0 height 0
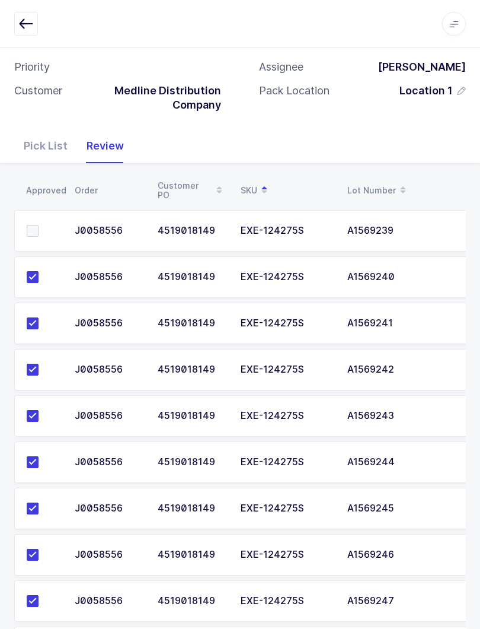
scroll to position [0, 0]
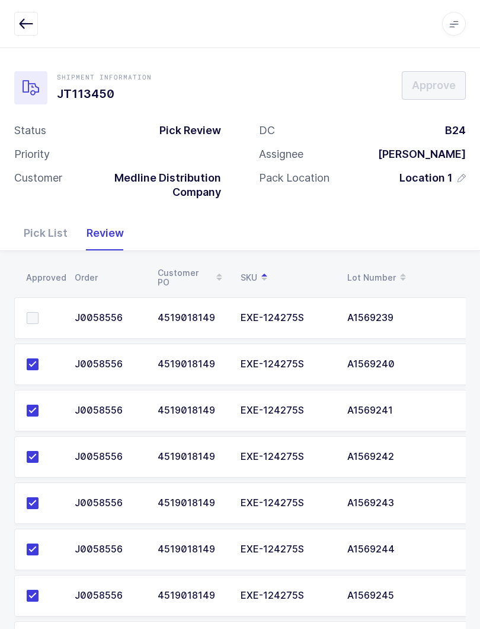
click at [37, 314] on span at bounding box center [33, 318] width 12 height 12
click at [39, 312] on input "checkbox" at bounding box center [39, 312] width 0 height 0
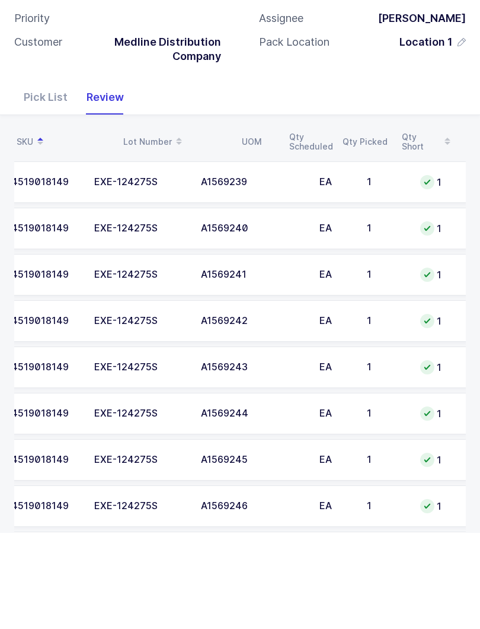
scroll to position [0, 85]
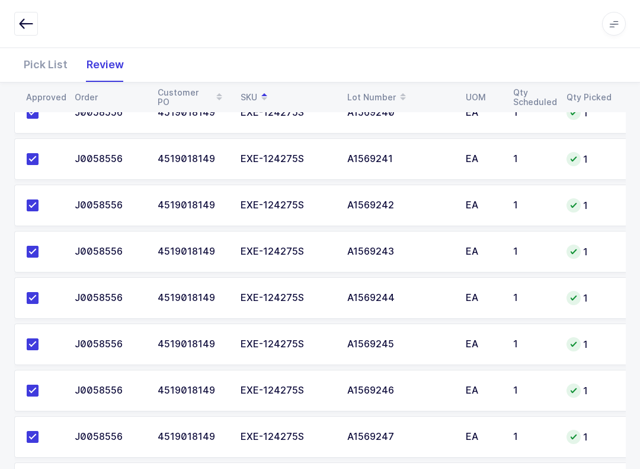
click at [308, 343] on div "EXE-124275S" at bounding box center [287, 344] width 93 height 11
click at [305, 300] on div "EXE-124275S" at bounding box center [287, 297] width 93 height 11
click at [308, 248] on div "EXE-124275S" at bounding box center [287, 251] width 93 height 11
click at [299, 208] on div "EXE-124275S" at bounding box center [287, 205] width 93 height 11
click at [298, 164] on td "EXE-124275S" at bounding box center [287, 159] width 107 height 42
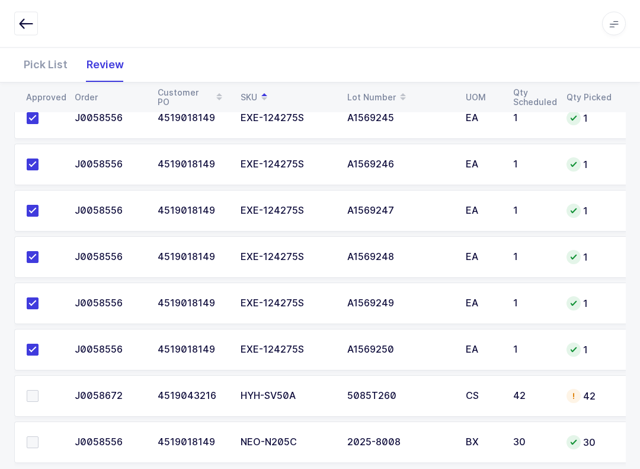
scroll to position [484, 0]
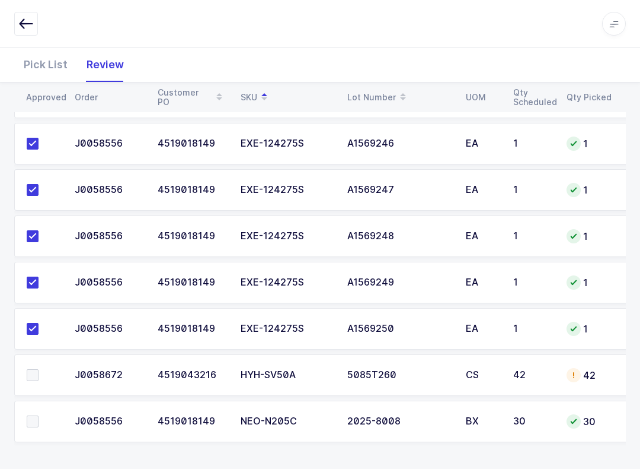
click at [31, 365] on td at bounding box center [40, 375] width 53 height 42
click at [28, 378] on span at bounding box center [33, 375] width 12 height 12
click at [39, 369] on input "checkbox" at bounding box center [39, 369] width 0 height 0
click at [36, 416] on span at bounding box center [33, 421] width 12 height 12
click at [39, 415] on input "checkbox" at bounding box center [39, 415] width 0 height 0
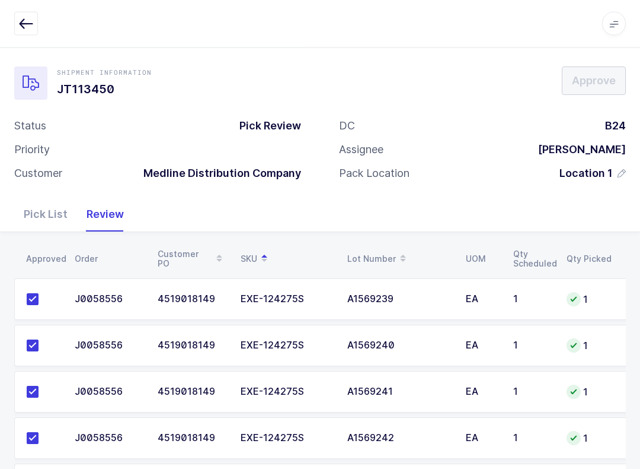
scroll to position [0, 0]
